Goal: Check status: Check status

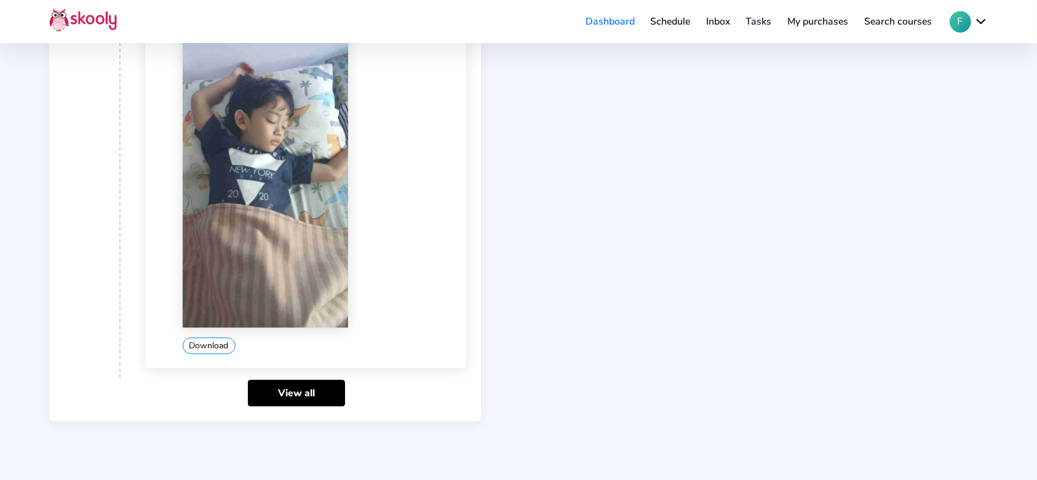
scroll to position [2915, 0]
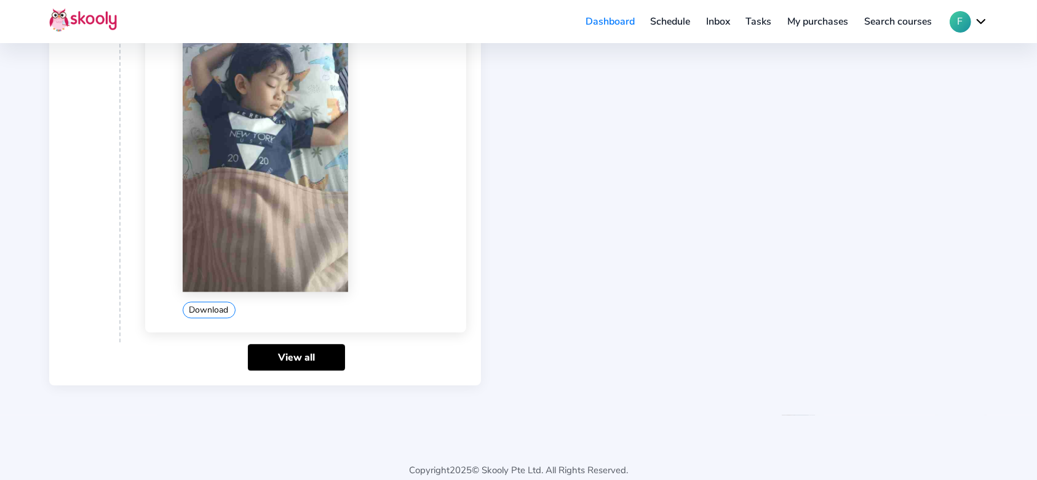
scroll to position [2915, 0]
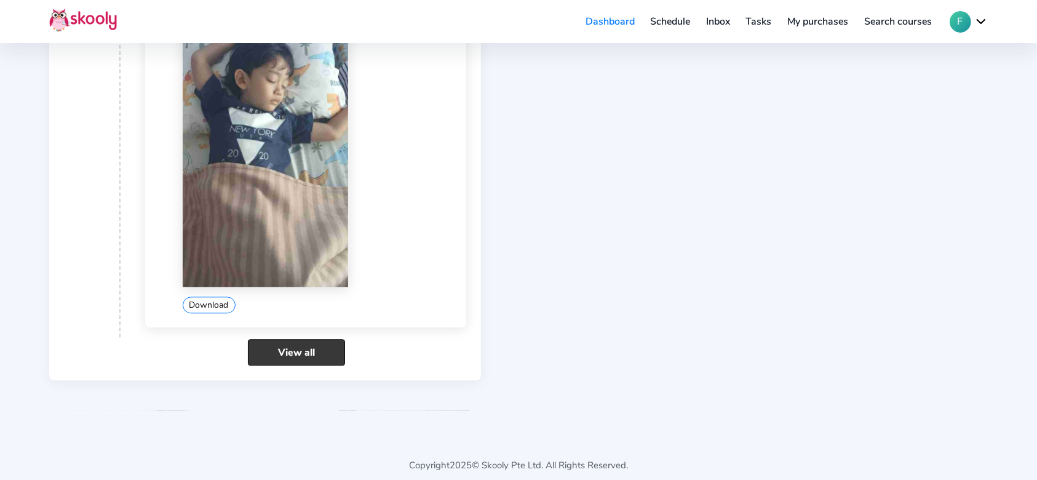
click at [266, 339] on link "View all" at bounding box center [296, 352] width 97 height 26
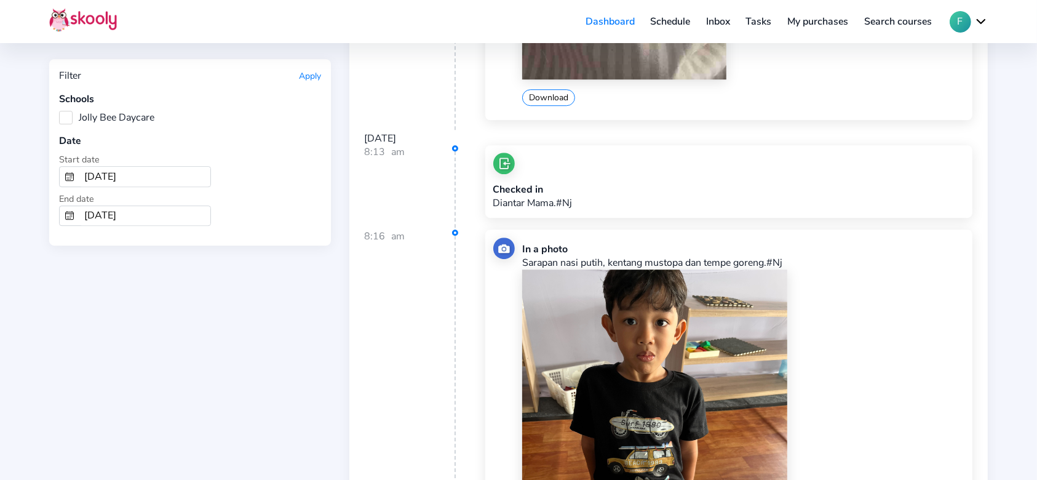
scroll to position [3609, 0]
